Goal: Obtain resource: Download file/media

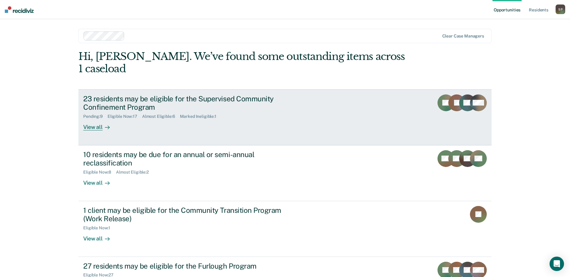
click at [96, 119] on div "View all" at bounding box center [100, 125] width 34 height 12
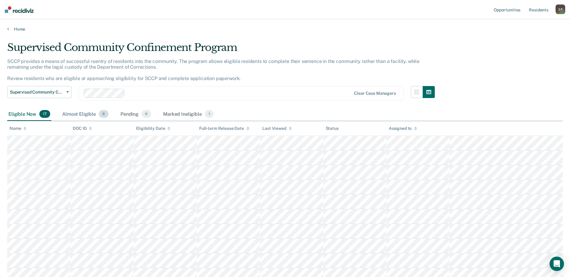
click at [91, 116] on div "Almost Eligible 6" at bounding box center [85, 114] width 49 height 13
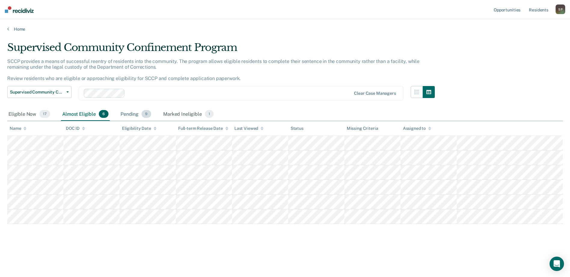
click at [129, 114] on div "Pending 9" at bounding box center [135, 114] width 33 height 13
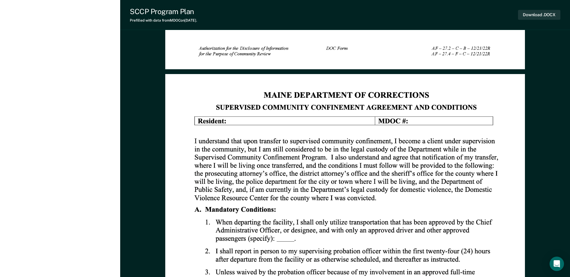
scroll to position [3242, 0]
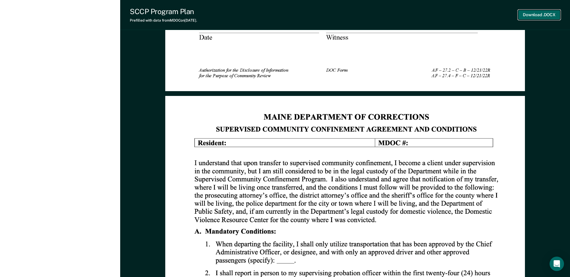
drag, startPoint x: 344, startPoint y: 51, endPoint x: 537, endPoint y: 11, distance: 196.2
click at [537, 11] on button "Download .DOCX" at bounding box center [539, 15] width 42 height 10
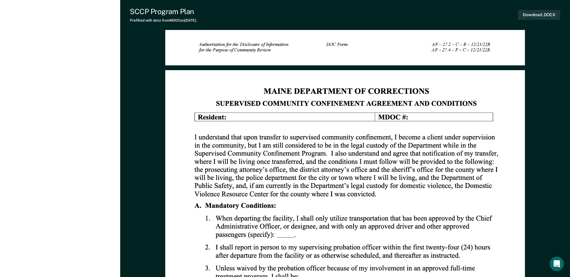
scroll to position [3302, 0]
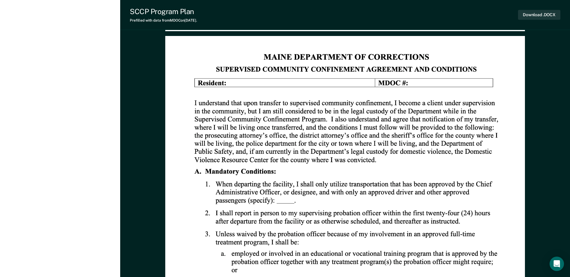
click at [357, 113] on img at bounding box center [345, 268] width 360 height 465
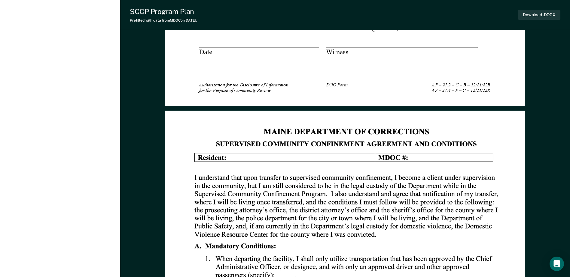
scroll to position [3272, 0]
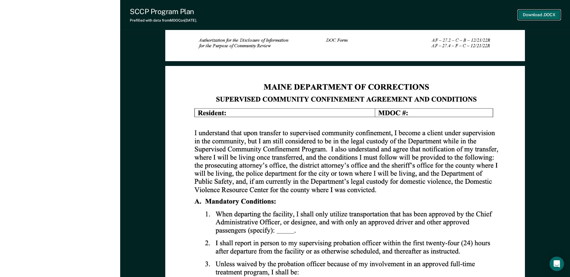
click at [531, 14] on button "Download .DOCX" at bounding box center [539, 15] width 42 height 10
